Goal: Task Accomplishment & Management: Manage account settings

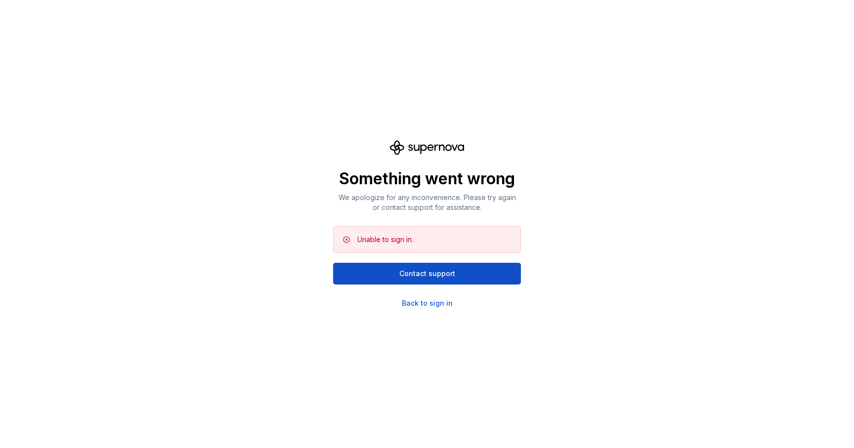
click at [430, 309] on div "Something went wrong We apologize for any inconvenience. Please try again or co…" at bounding box center [427, 224] width 854 height 448
click at [435, 302] on div "Back to sign in" at bounding box center [427, 304] width 51 height 10
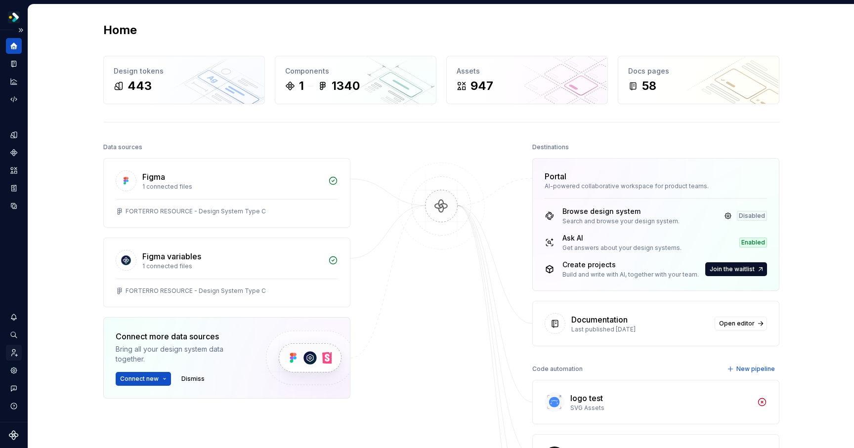
click at [9, 354] on div "Invite team" at bounding box center [14, 353] width 16 height 16
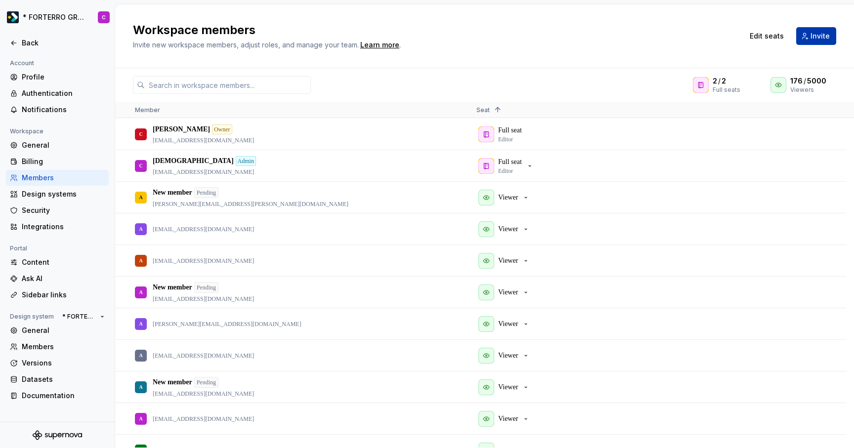
click at [810, 34] on button "Invite" at bounding box center [816, 36] width 40 height 18
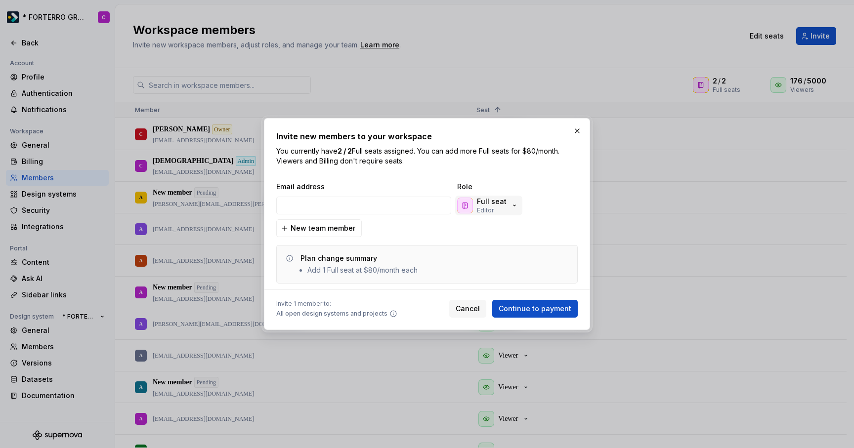
click at [512, 210] on div "Full seat Editor" at bounding box center [487, 206] width 61 height 18
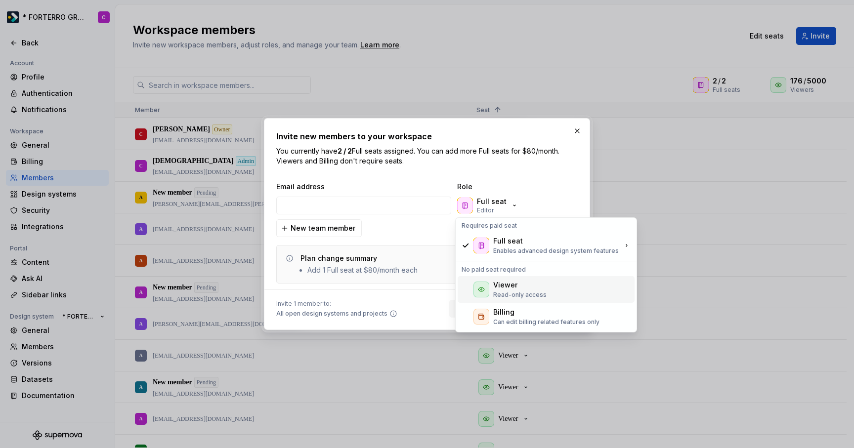
click at [532, 287] on div "Viewer" at bounding box center [519, 285] width 53 height 10
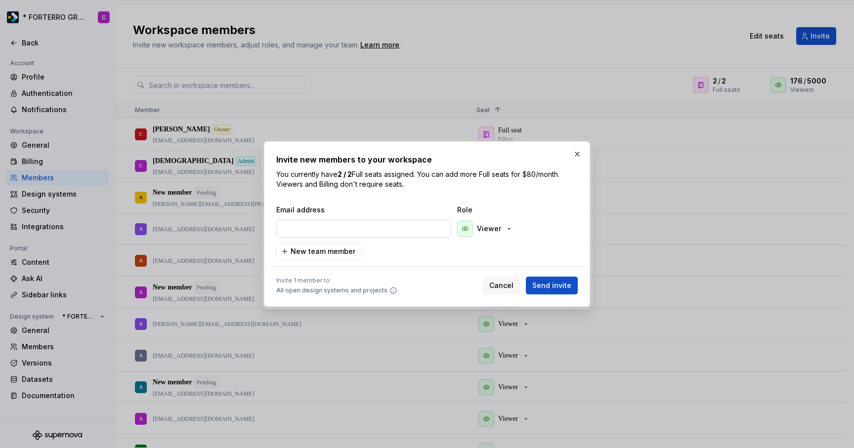
click at [359, 229] on input "email" at bounding box center [363, 229] width 175 height 18
paste input "mailto:[PERSON_NAME][EMAIL_ADDRESS][PERSON_NAME][DOMAIN_NAME]"
drag, startPoint x: 306, startPoint y: 230, endPoint x: 230, endPoint y: 223, distance: 76.0
click at [230, 223] on div "Invite new members to your workspace You currently have 2 / 2 Full seats assign…" at bounding box center [427, 224] width 854 height 448
type input "[PERSON_NAME][EMAIL_ADDRESS][PERSON_NAME][DOMAIN_NAME]"
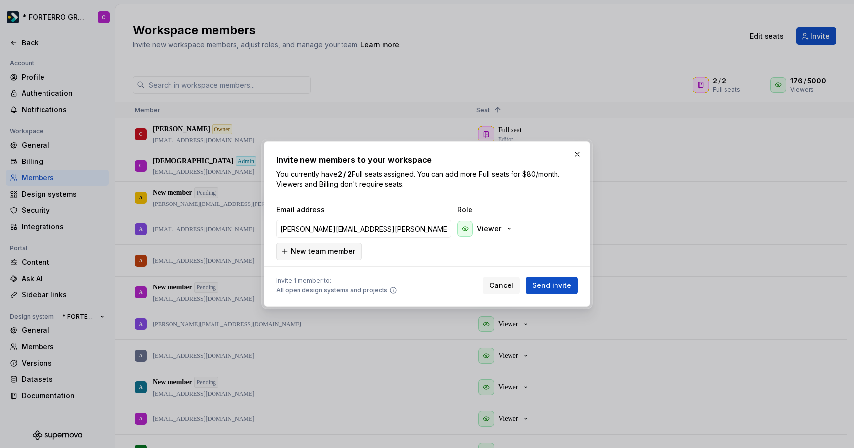
click at [341, 250] on span "New team member" at bounding box center [323, 252] width 65 height 10
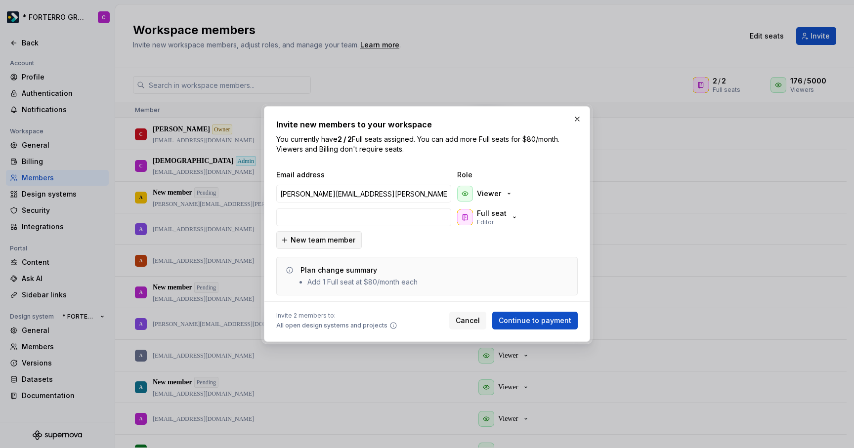
click at [347, 244] on span "New team member" at bounding box center [323, 240] width 65 height 10
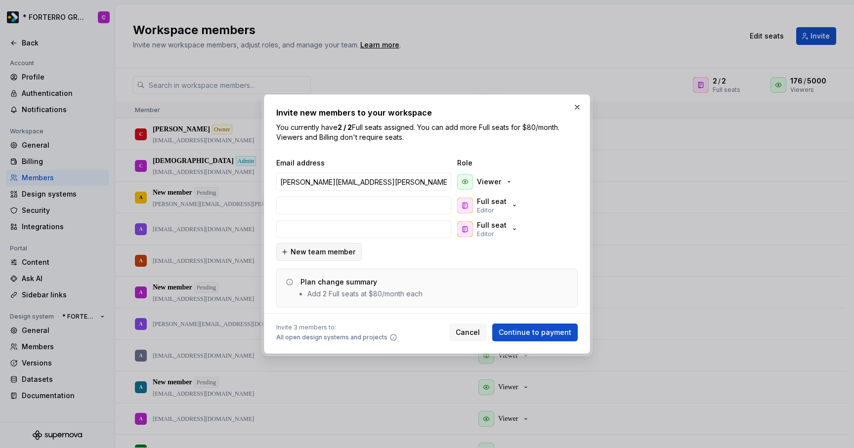
click at [338, 256] on span "New team member" at bounding box center [323, 252] width 65 height 10
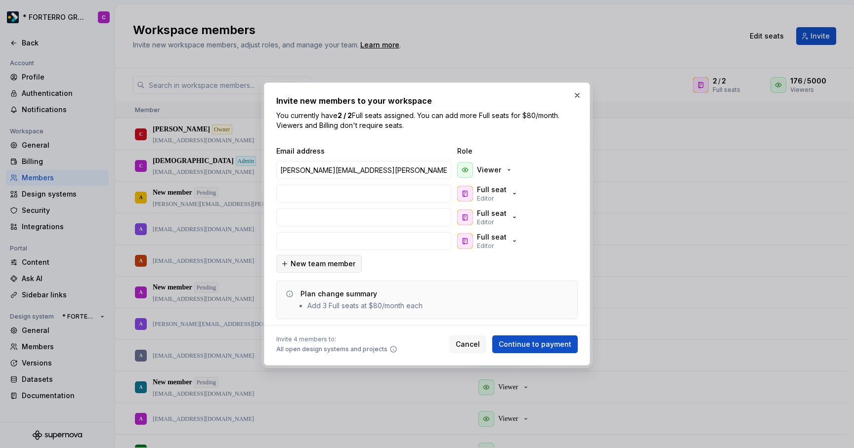
click at [338, 266] on span "New team member" at bounding box center [323, 264] width 65 height 10
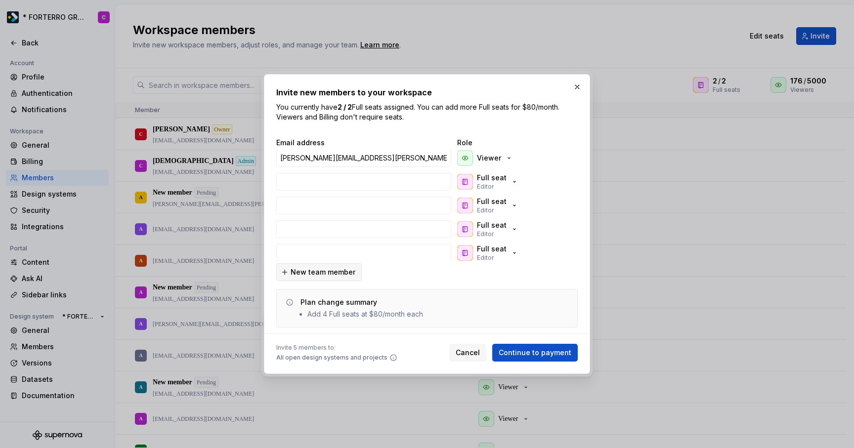
click at [338, 276] on span "New team member" at bounding box center [323, 272] width 65 height 10
click at [498, 254] on div "Full seat Editor" at bounding box center [492, 250] width 30 height 18
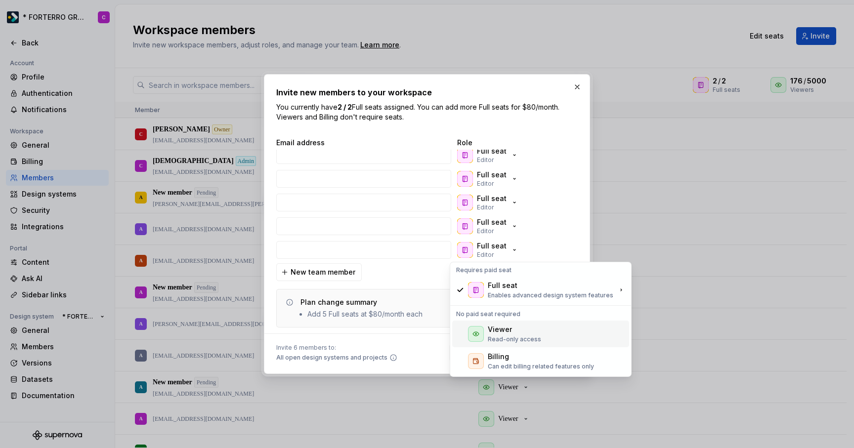
click at [500, 331] on div "Viewer" at bounding box center [500, 330] width 24 height 10
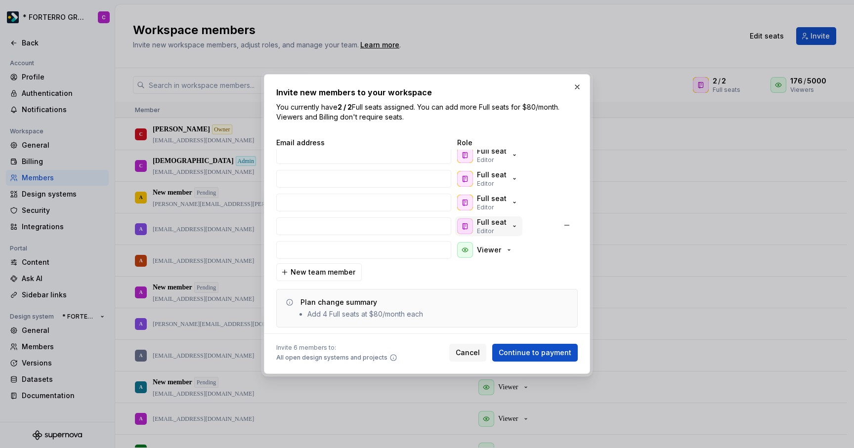
click at [485, 226] on p "Full seat" at bounding box center [492, 223] width 30 height 10
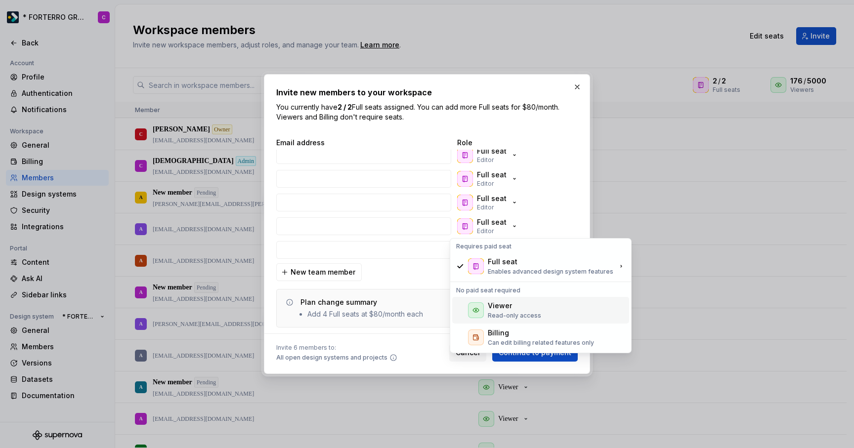
click at [492, 310] on div "Viewer Read-only access" at bounding box center [514, 310] width 53 height 19
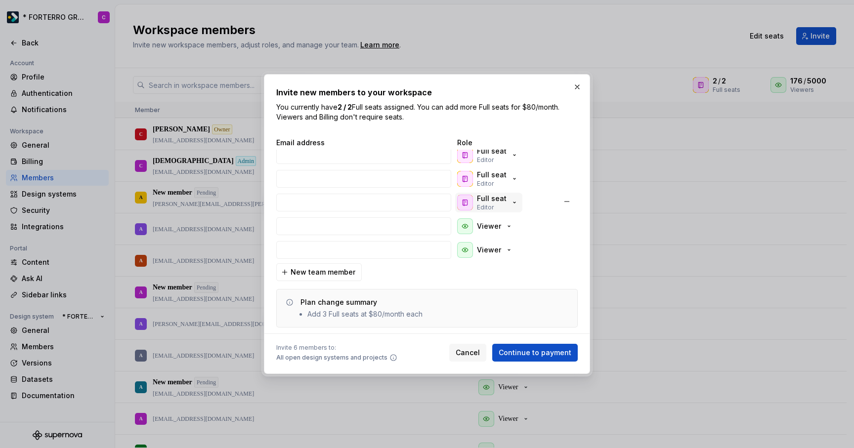
click at [485, 210] on p "Editor" at bounding box center [485, 208] width 17 height 8
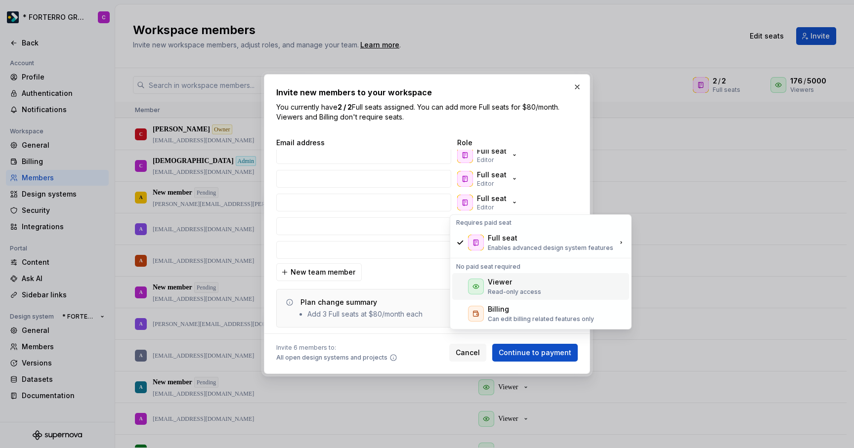
click at [489, 285] on div "Viewer" at bounding box center [500, 282] width 24 height 10
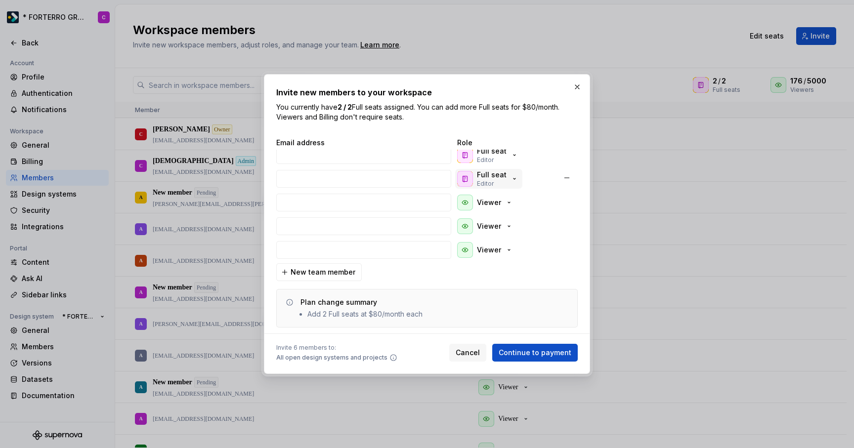
click at [481, 174] on p "Full seat" at bounding box center [492, 175] width 30 height 10
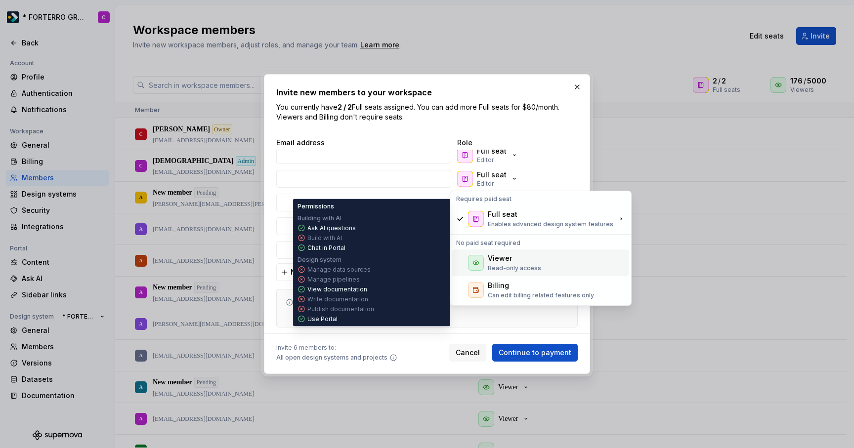
click at [495, 260] on div "Viewer" at bounding box center [500, 259] width 24 height 10
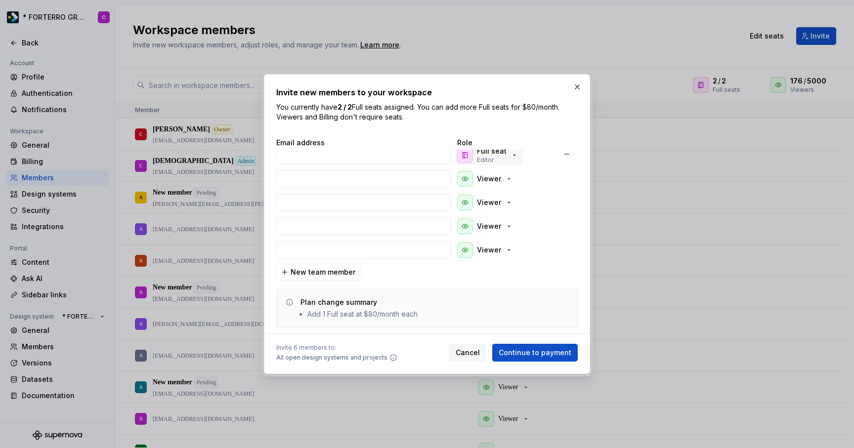
click at [494, 158] on div "Full seat Editor" at bounding box center [492, 155] width 30 height 18
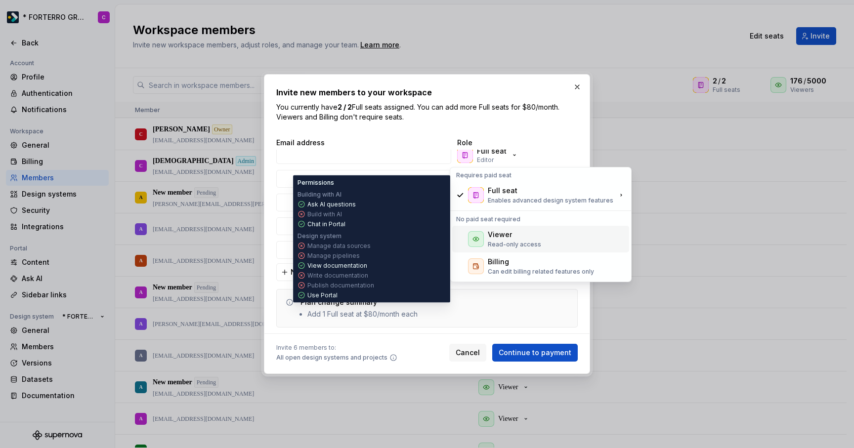
click at [497, 241] on p "Read-only access" at bounding box center [514, 245] width 53 height 8
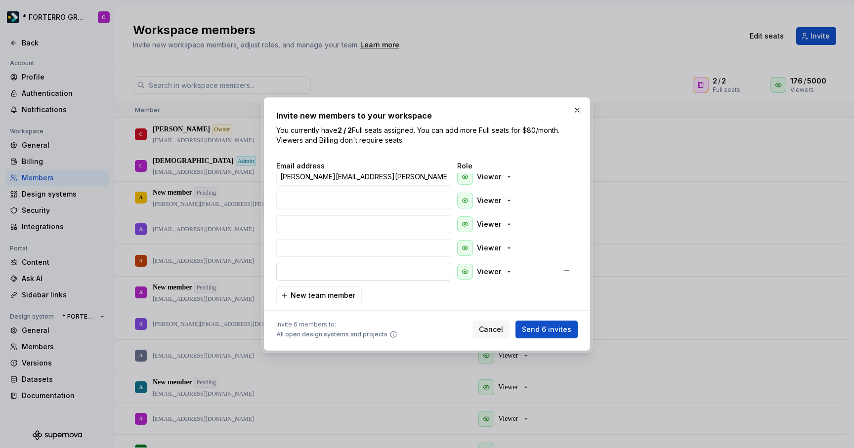
scroll to position [0, 0]
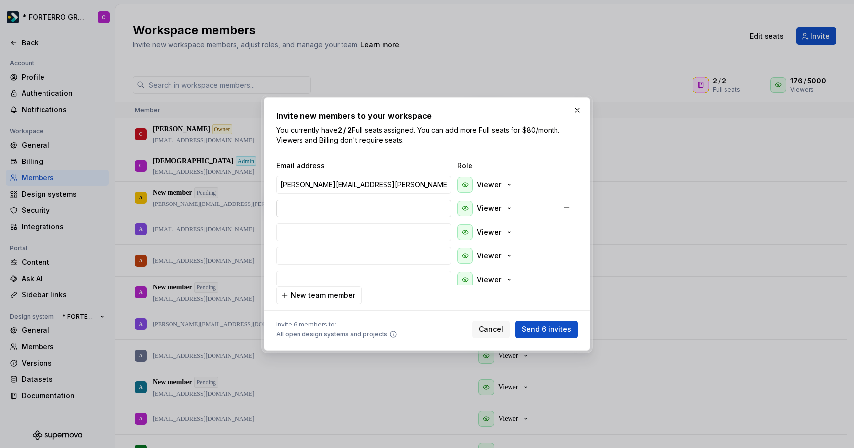
click at [353, 201] on input "email" at bounding box center [363, 209] width 175 height 18
paste input "mailto:[PERSON_NAME][EMAIL_ADDRESS][DOMAIN_NAME]"
drag, startPoint x: 303, startPoint y: 208, endPoint x: 246, endPoint y: 207, distance: 56.4
click at [246, 207] on div "Invite new members to your workspace You currently have 2 / 2 Full seats assign…" at bounding box center [427, 224] width 854 height 448
type input "[EMAIL_ADDRESS][DOMAIN_NAME]"
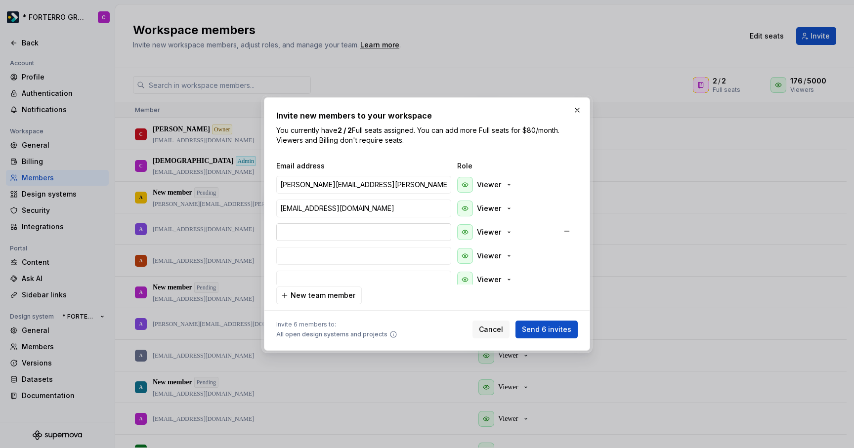
click at [347, 226] on input "email" at bounding box center [363, 232] width 175 height 18
paste input "mailto:[PERSON_NAME][EMAIL_ADDRESS][DOMAIN_NAME]"
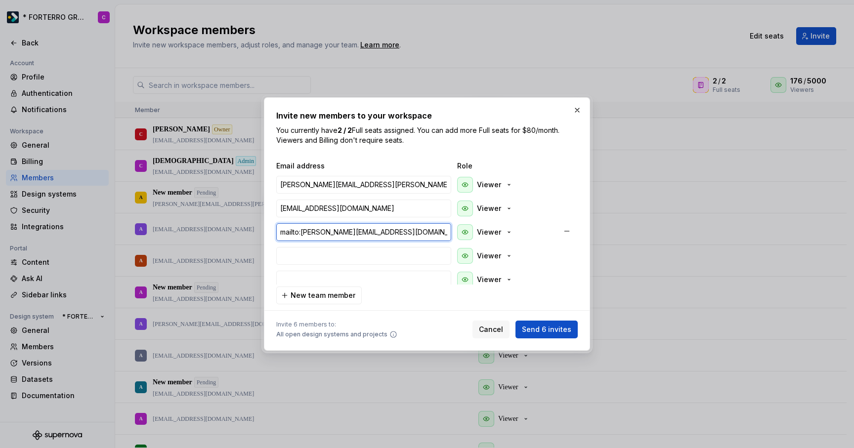
click at [304, 229] on input "mailto:[PERSON_NAME][EMAIL_ADDRESS][DOMAIN_NAME]" at bounding box center [363, 232] width 175 height 18
drag, startPoint x: 303, startPoint y: 232, endPoint x: 230, endPoint y: 232, distance: 72.7
click at [230, 232] on div "Invite new members to your workspace You currently have 2 / 2 Full seats assign…" at bounding box center [427, 224] width 854 height 448
type input "[PERSON_NAME][EMAIL_ADDRESS][DOMAIN_NAME]"
click at [390, 257] on input "email" at bounding box center [363, 256] width 175 height 18
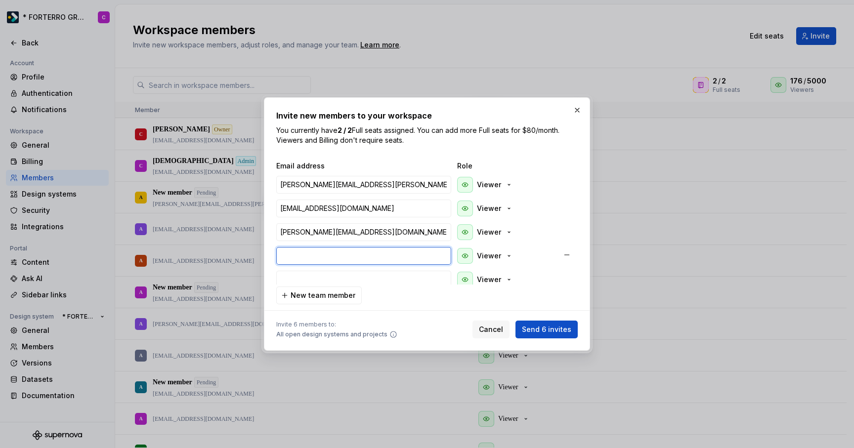
paste input "mailto:[PERSON_NAME][EMAIL_ADDRESS][PERSON_NAME][DOMAIN_NAME]"
drag, startPoint x: 303, startPoint y: 256, endPoint x: 252, endPoint y: 250, distance: 50.8
click at [252, 250] on div "Invite new members to your workspace You currently have 2 / 2 Full seats assign…" at bounding box center [427, 224] width 854 height 448
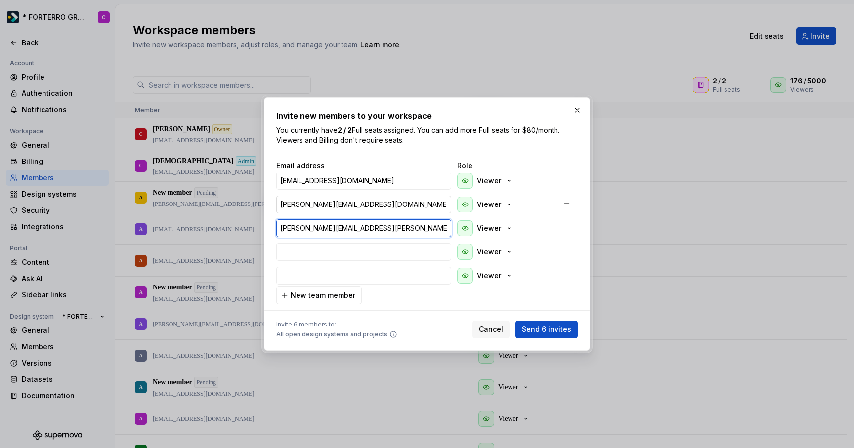
scroll to position [30, 0]
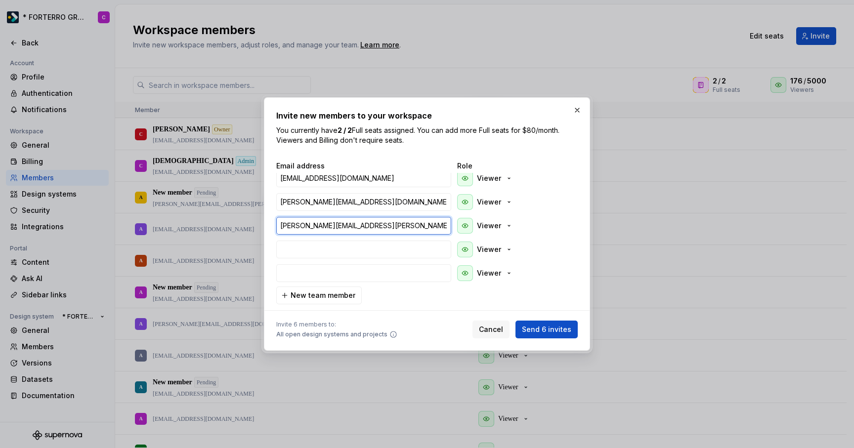
type input "[PERSON_NAME][EMAIL_ADDRESS][PERSON_NAME][DOMAIN_NAME]"
click at [319, 245] on input "email" at bounding box center [363, 250] width 175 height 18
paste input "mailto:[PERSON_NAME][EMAIL_ADDRESS][PERSON_NAME][DOMAIN_NAME]"
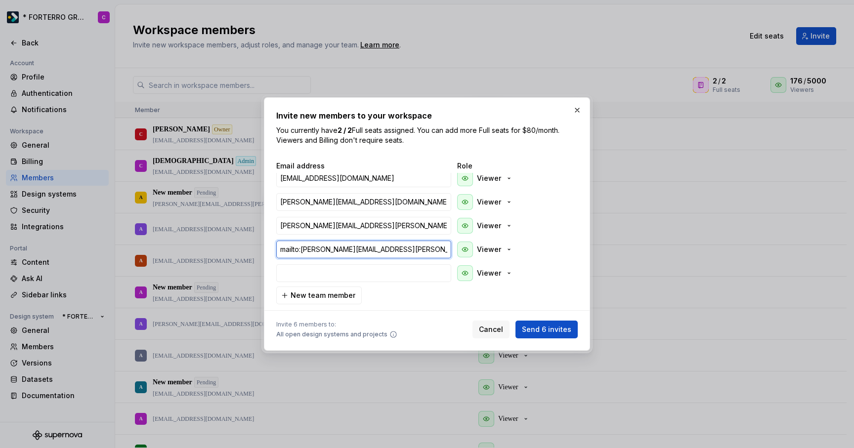
drag, startPoint x: 304, startPoint y: 251, endPoint x: 249, endPoint y: 251, distance: 54.9
click at [249, 251] on div "Invite new members to your workspace You currently have 2 / 2 Full seats assign…" at bounding box center [427, 224] width 854 height 448
type input "[PERSON_NAME][EMAIL_ADDRESS][PERSON_NAME][DOMAIN_NAME]"
click at [322, 275] on input "email" at bounding box center [363, 273] width 175 height 18
paste input "mailto:[PERSON_NAME][EMAIL_ADDRESS][DOMAIN_NAME]"
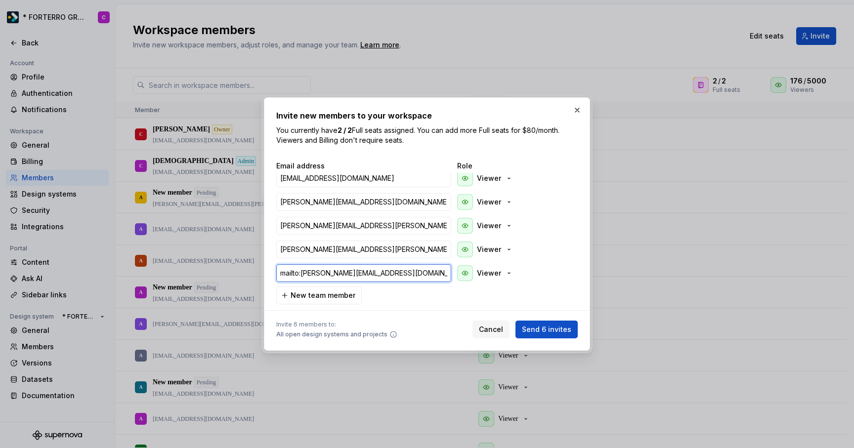
drag, startPoint x: 303, startPoint y: 273, endPoint x: 249, endPoint y: 267, distance: 53.7
click at [249, 267] on div "Invite new members to your workspace You currently have 2 / 2 Full seats assign…" at bounding box center [427, 224] width 854 height 448
type input "[PERSON_NAME][EMAIL_ADDRESS][DOMAIN_NAME]"
click at [335, 302] on button "New team member" at bounding box center [319, 296] width 86 height 18
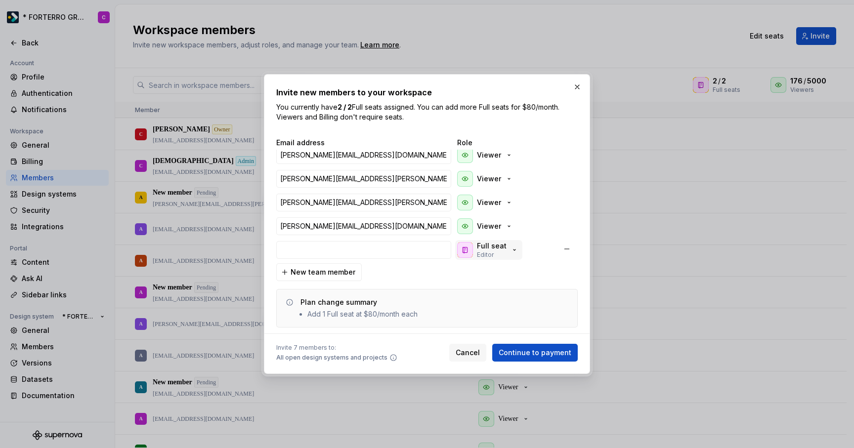
click at [494, 248] on p "Full seat" at bounding box center [492, 246] width 30 height 10
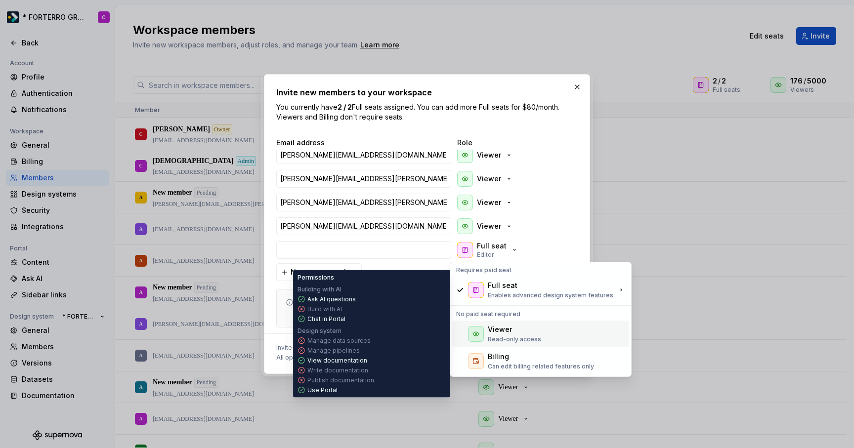
click at [497, 337] on p "Read-only access" at bounding box center [514, 340] width 53 height 8
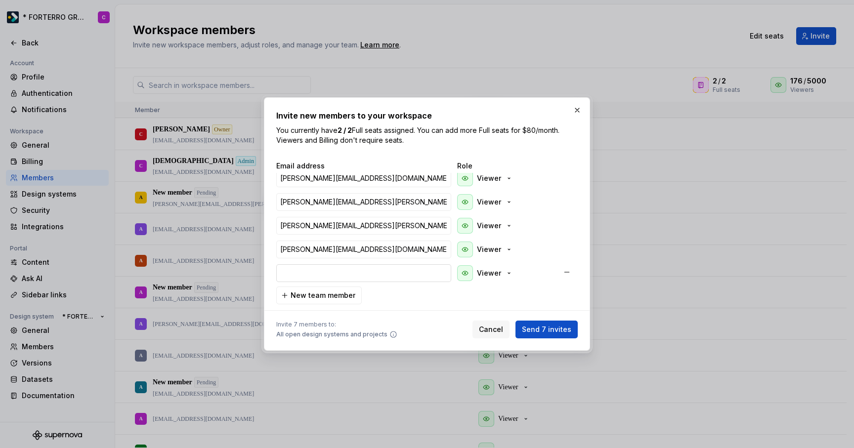
click at [347, 272] on input "email" at bounding box center [363, 273] width 175 height 18
paste input "mailto:[PERSON_NAME][EMAIL_ADDRESS][DOMAIN_NAME]"
drag, startPoint x: 304, startPoint y: 272, endPoint x: 245, endPoint y: 270, distance: 59.3
click at [245, 270] on div "Invite new members to your workspace You currently have 2 / 2 Full seats assign…" at bounding box center [427, 224] width 854 height 448
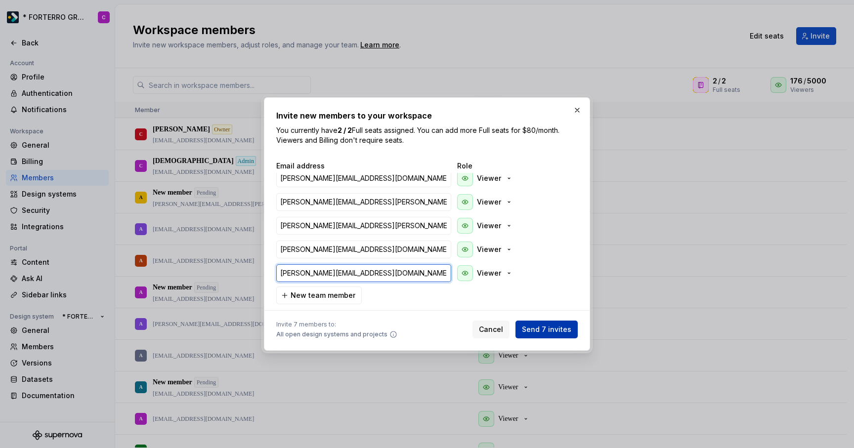
type input "[PERSON_NAME][EMAIL_ADDRESS][DOMAIN_NAME]"
click at [564, 331] on span "Send 7 invites" at bounding box center [546, 330] width 49 height 10
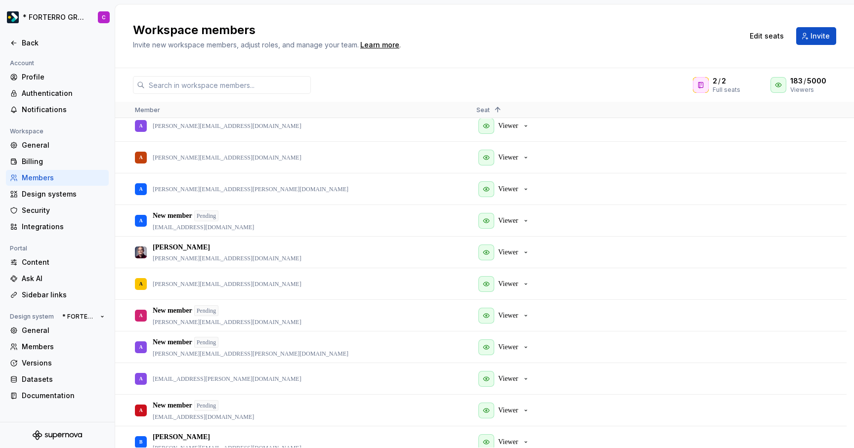
scroll to position [0, 0]
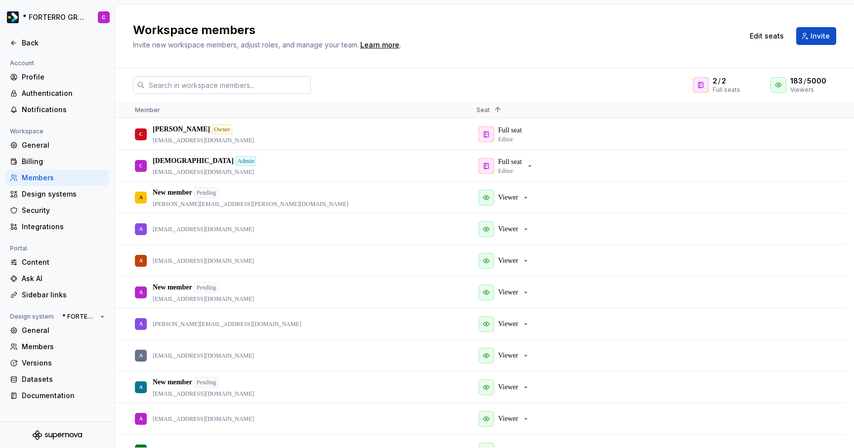
click at [234, 84] on input "text" at bounding box center [228, 85] width 166 height 18
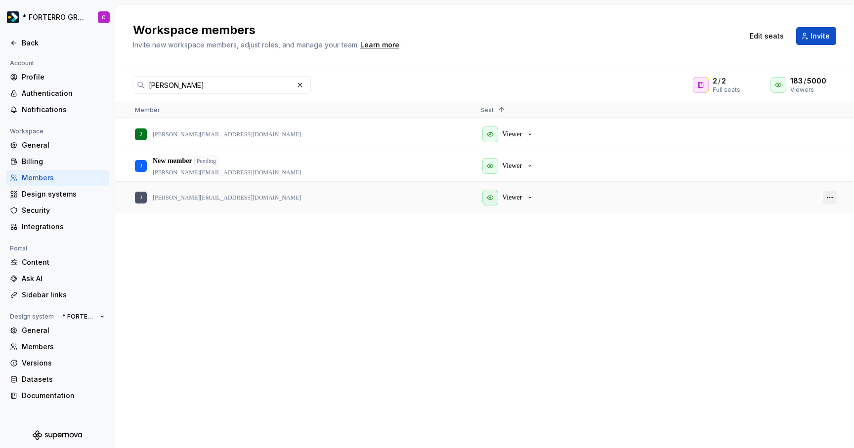
click at [835, 198] on button "button" at bounding box center [830, 198] width 14 height 14
click at [805, 233] on span "Remove from workspace" at bounding box center [792, 232] width 82 height 18
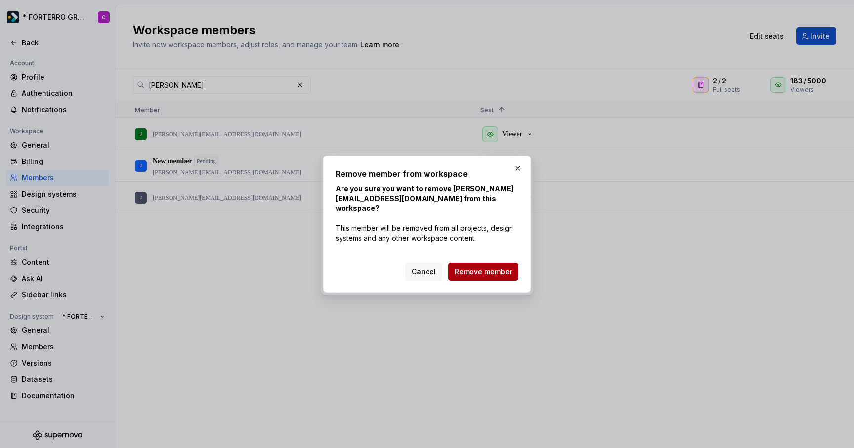
click at [492, 269] on span "Remove member" at bounding box center [483, 272] width 57 height 10
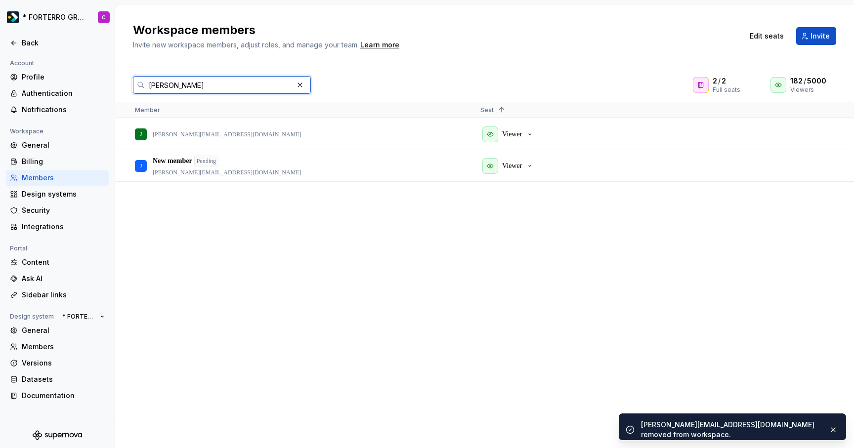
drag, startPoint x: 191, startPoint y: 82, endPoint x: 141, endPoint y: 72, distance: 51.5
click at [141, 72] on div "jonas 2 / 2 Full seats 182 / 5000 Viewers Member Seat 1 [PERSON_NAME] [PERSON_N…" at bounding box center [484, 258] width 739 height 380
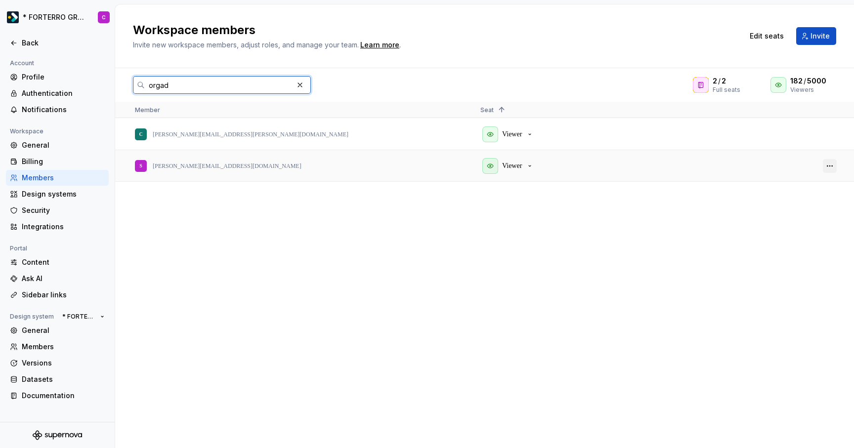
type input "orgad"
click at [825, 167] on button "button" at bounding box center [830, 166] width 14 height 14
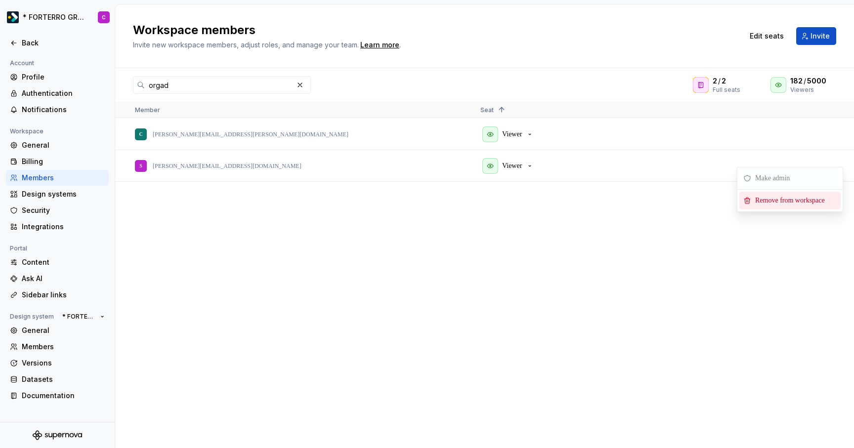
click at [798, 204] on span "Remove from workspace" at bounding box center [792, 201] width 82 height 18
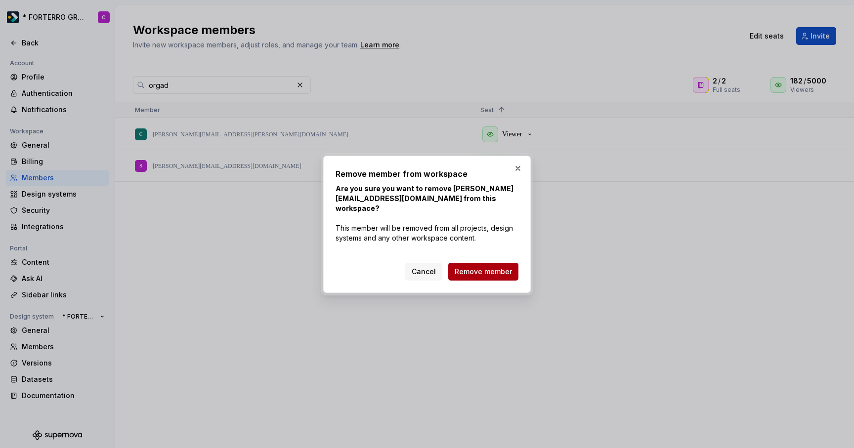
click at [473, 272] on span "Remove member" at bounding box center [483, 272] width 57 height 10
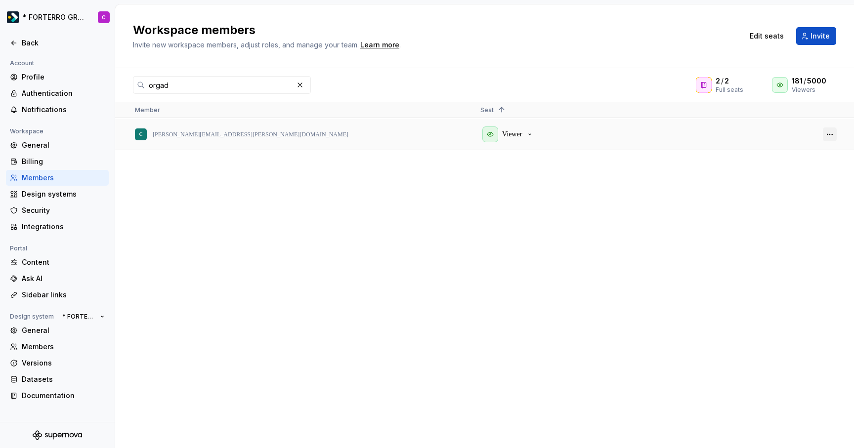
click at [836, 130] on button "button" at bounding box center [830, 135] width 14 height 14
click at [805, 170] on span "Remove from workspace" at bounding box center [792, 164] width 82 height 18
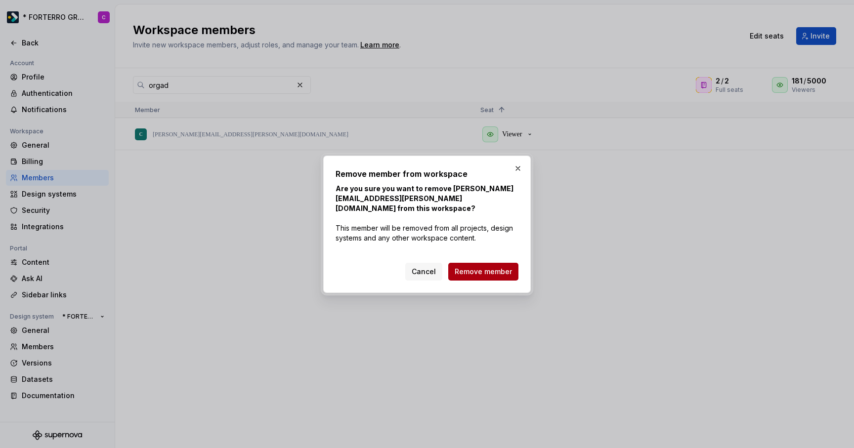
click at [478, 269] on span "Remove member" at bounding box center [483, 272] width 57 height 10
